Goal: Communication & Community: Answer question/provide support

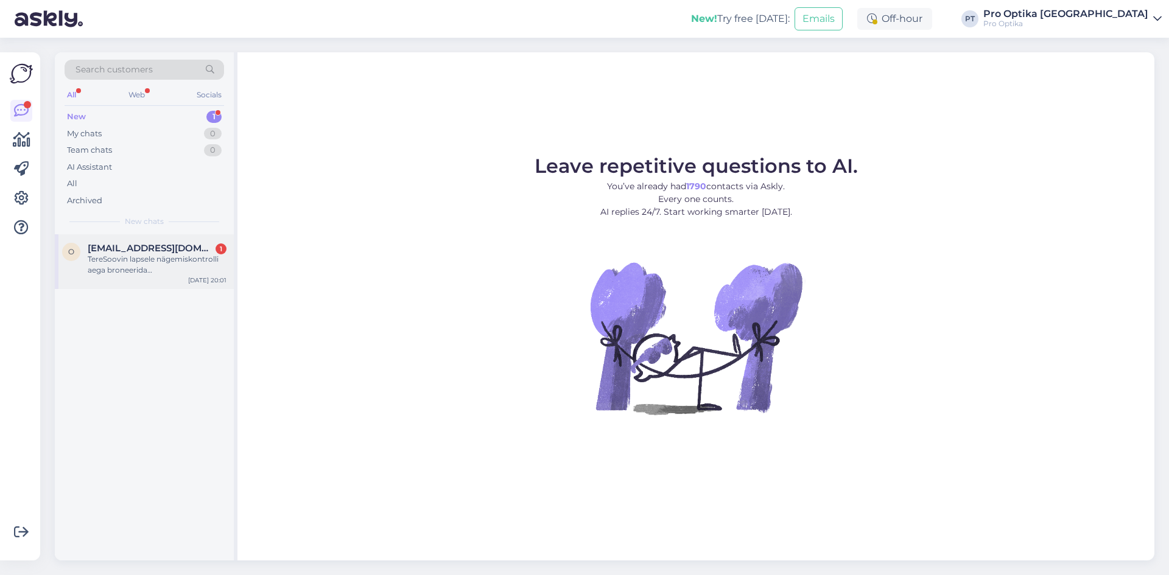
click at [119, 251] on span "[EMAIL_ADDRESS][DOMAIN_NAME]" at bounding box center [151, 248] width 127 height 11
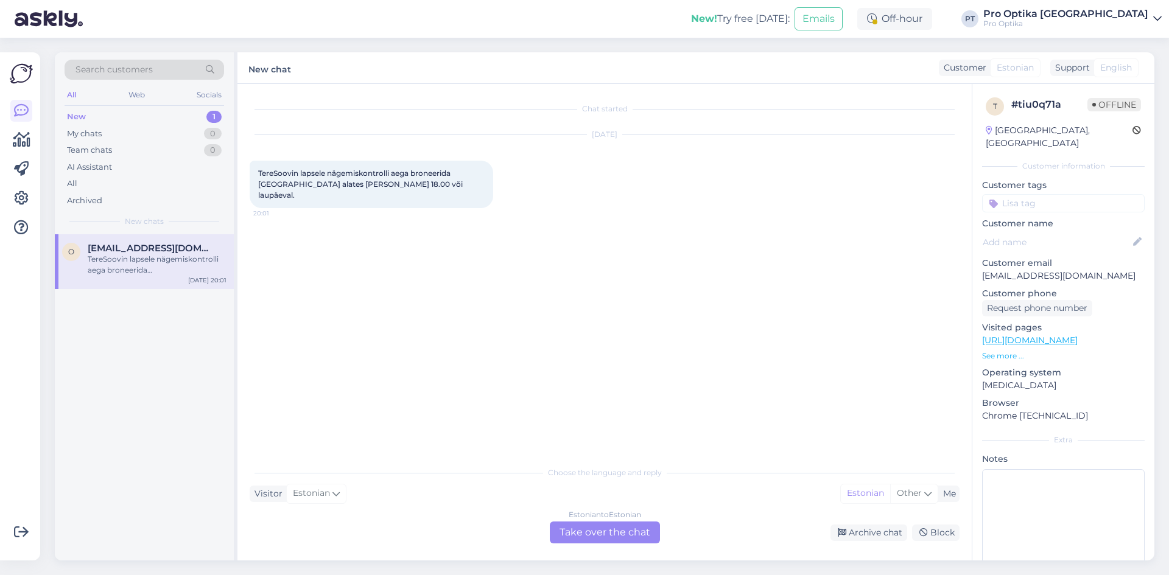
click at [593, 539] on div "Estonian to Estonian Take over the chat" at bounding box center [605, 533] width 110 height 22
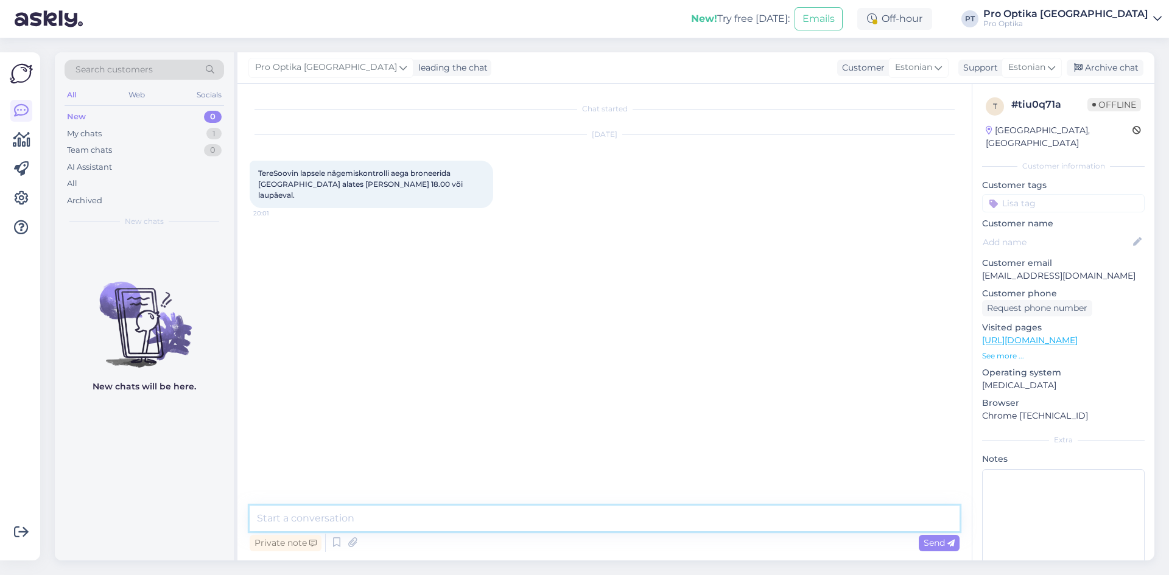
click at [418, 527] on textarea at bounding box center [605, 519] width 710 height 26
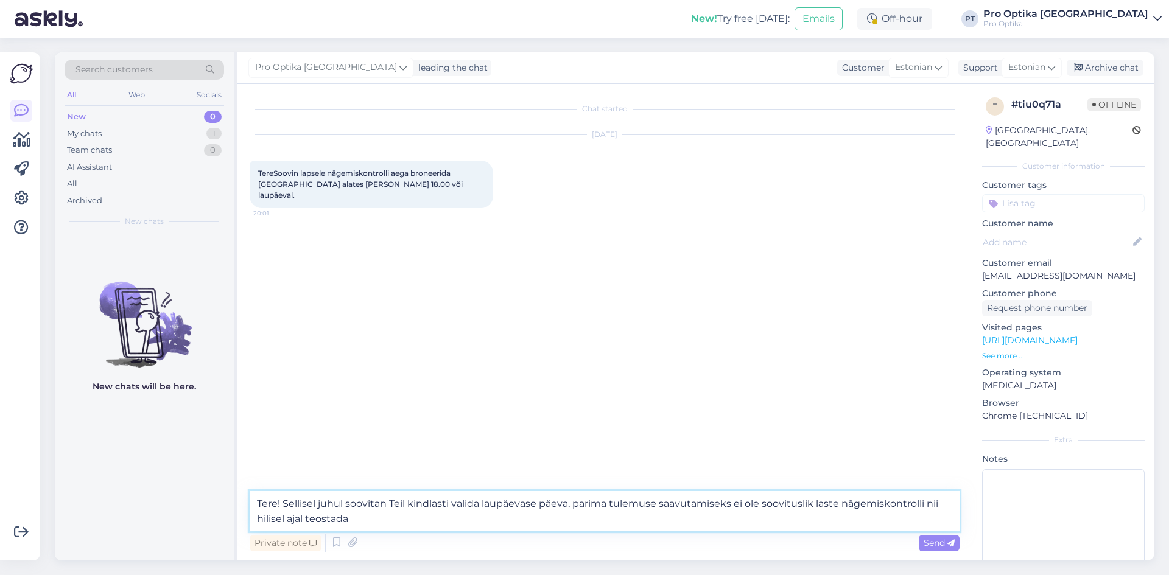
type textarea "Tere! Sellisel juhul soovitan Teil kindlasti valida laupäevase päeva, parima tu…"
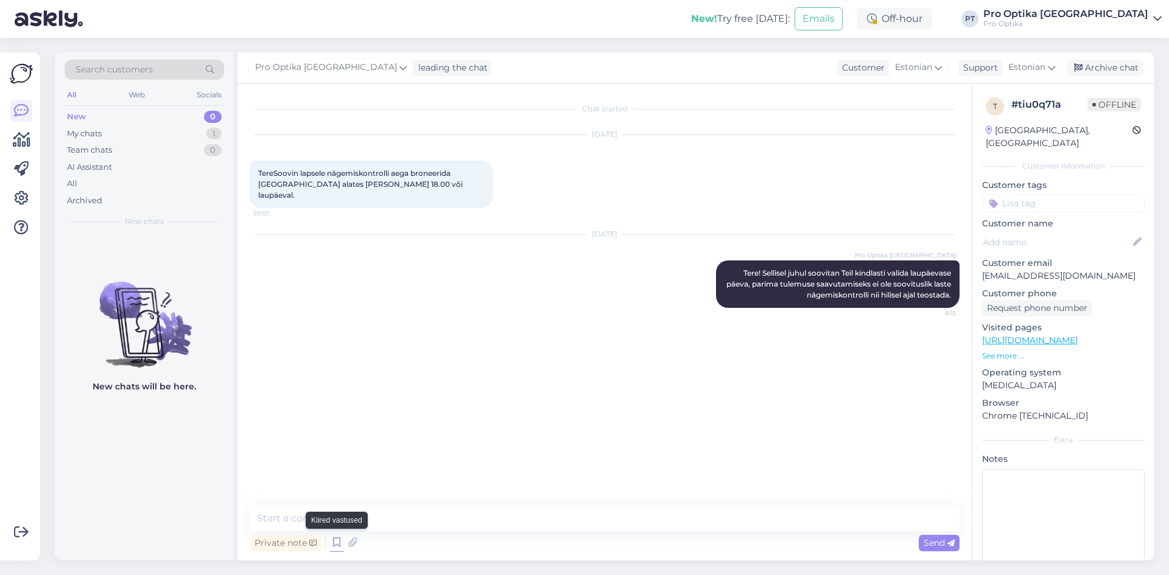
click at [340, 542] on icon at bounding box center [336, 543] width 15 height 18
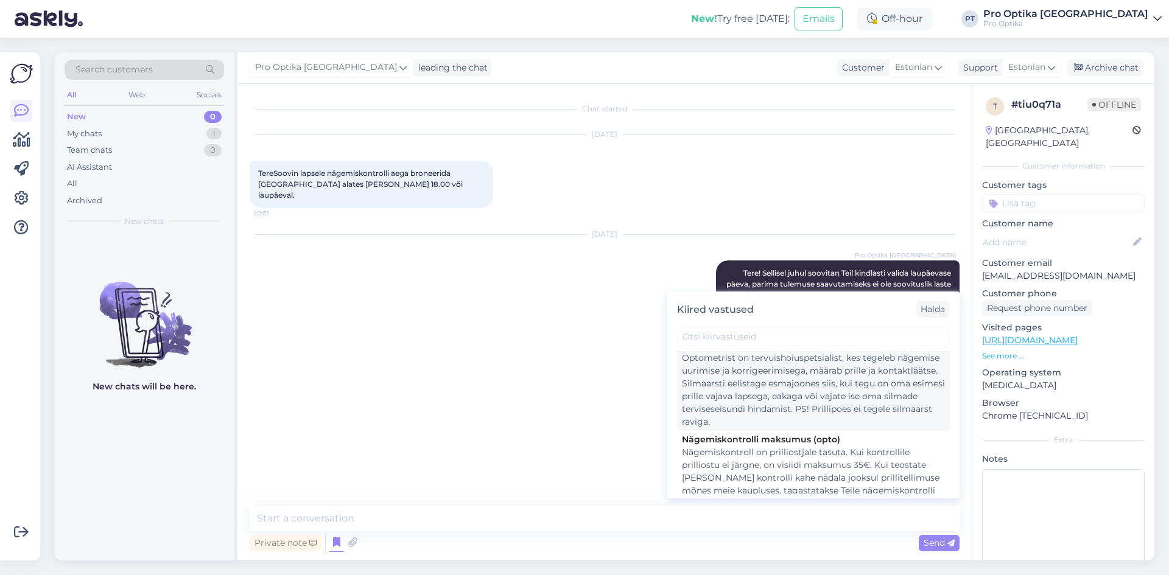
scroll to position [243, 0]
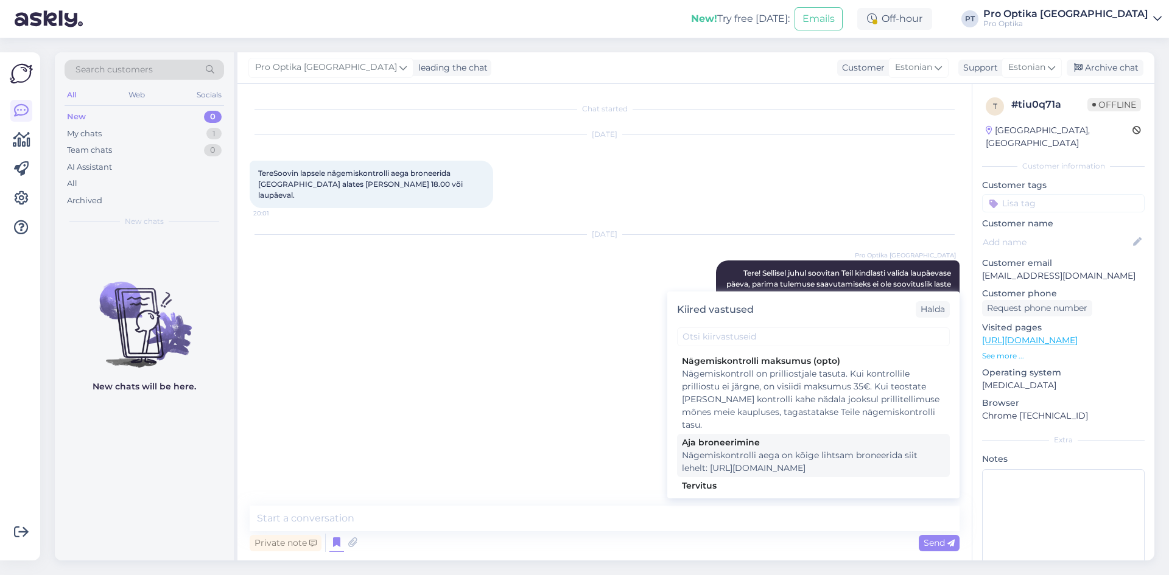
click at [747, 453] on div "Nägemiskontrolli aega on kõige lihtsam broneerida siit lehelt: [URL][DOMAIN_NAM…" at bounding box center [813, 462] width 263 height 26
type textarea "Nägemiskontrolli aega on kõige lihtsam broneerida siit lehelt: [URL][DOMAIN_NAM…"
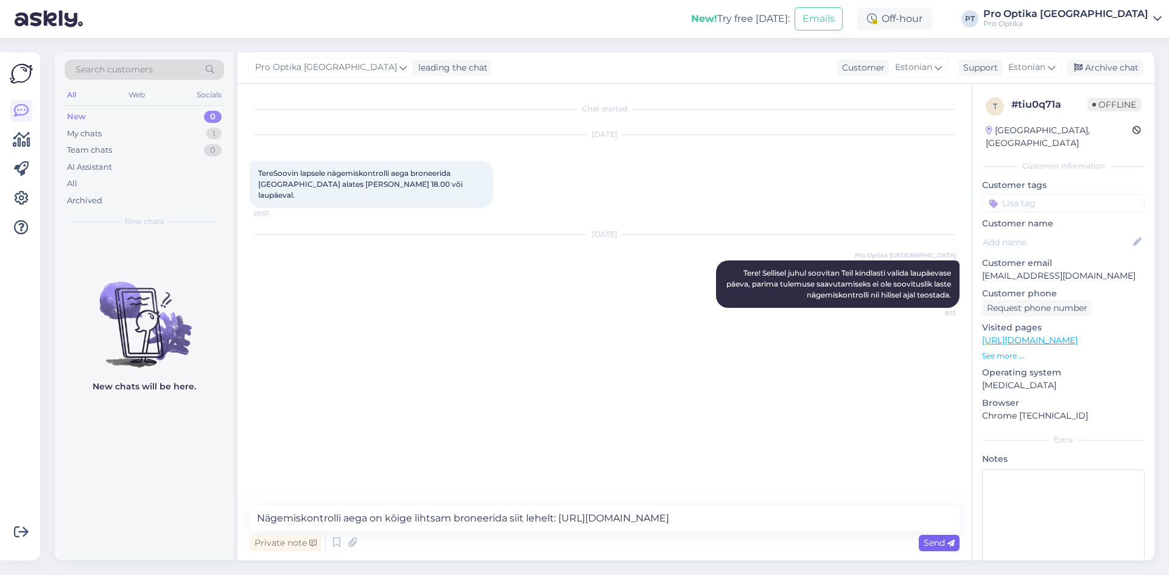
click at [923, 546] on span "Send" at bounding box center [938, 542] width 31 height 11
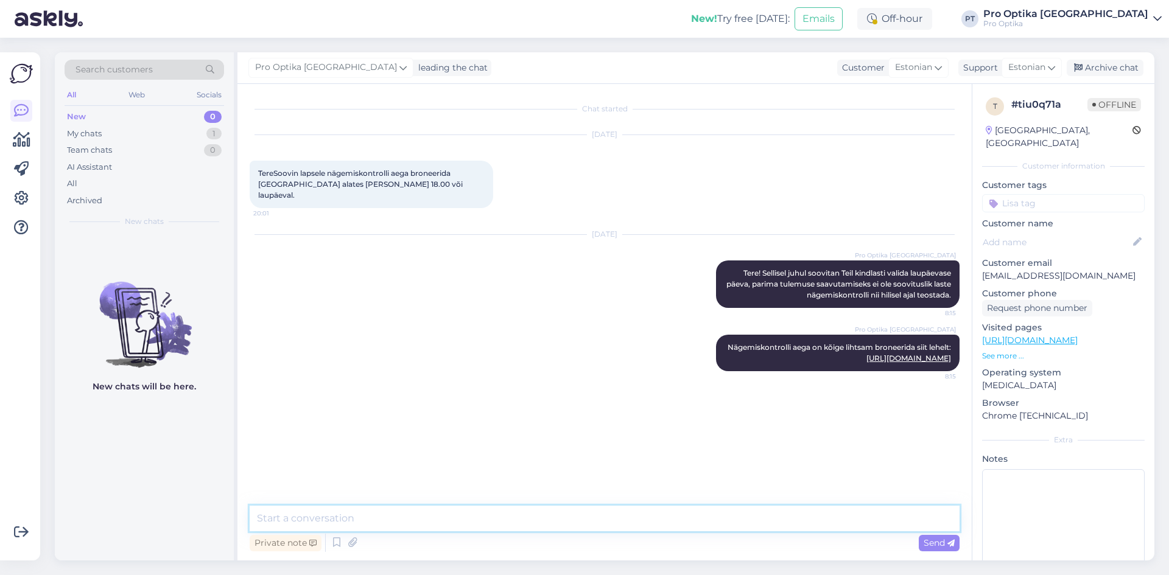
click at [570, 527] on textarea at bounding box center [605, 519] width 710 height 26
type textarea "Andke [PERSON_NAME] [PERSON_NAME] Teile kuidagi aja broneerimisel veel abiks ol…"
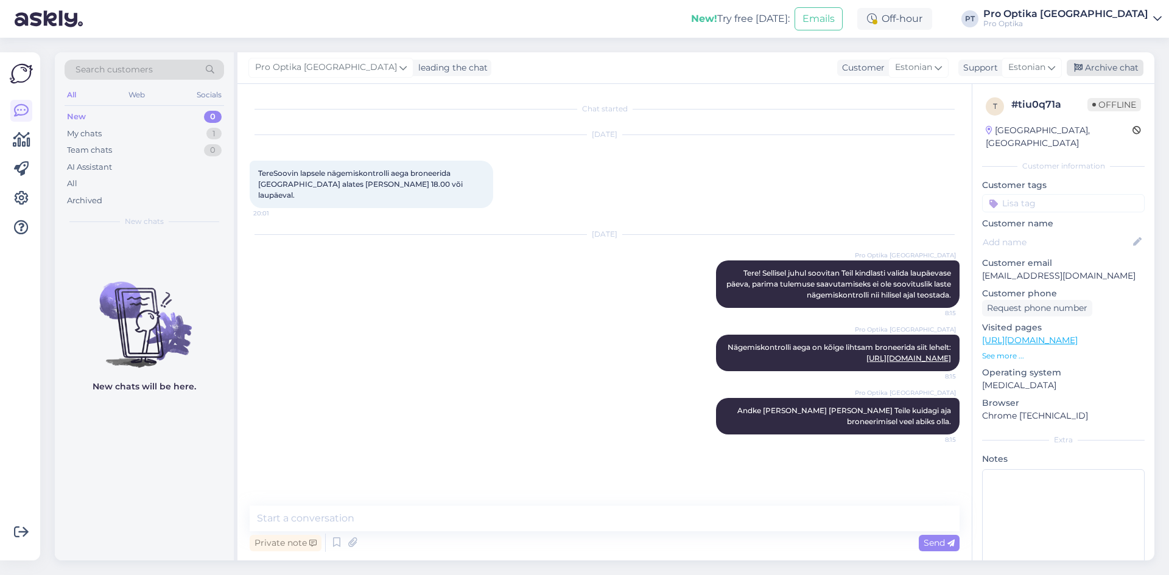
click at [1128, 67] on div "Archive chat" at bounding box center [1104, 68] width 77 height 16
